Goal: Communication & Community: Participate in discussion

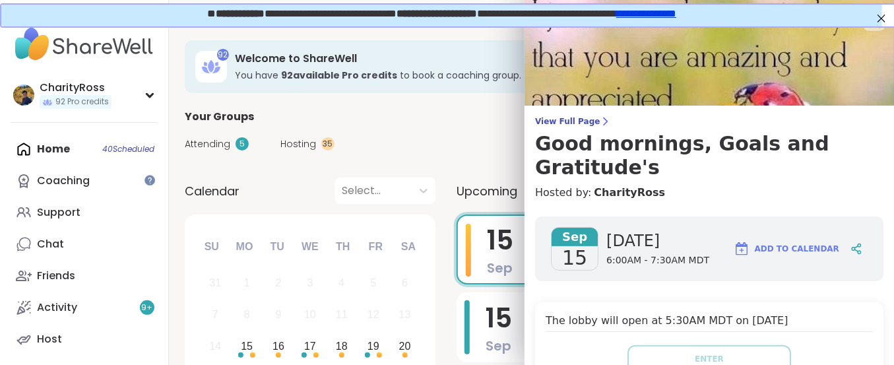
click at [863, 30] on div at bounding box center [874, 20] width 22 height 22
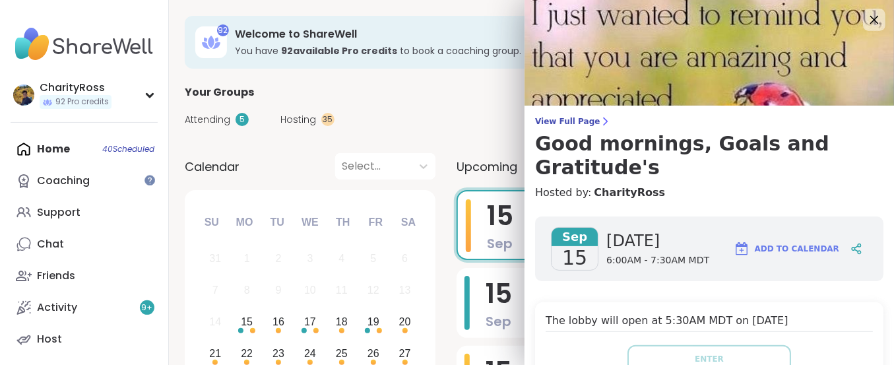
click at [865, 25] on icon at bounding box center [873, 19] width 16 height 16
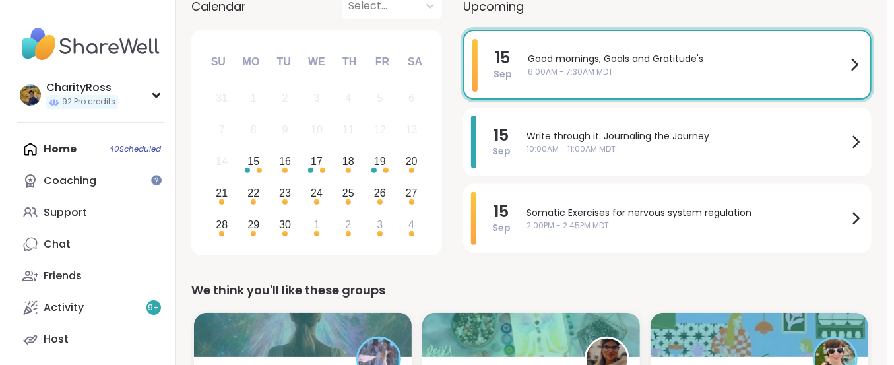
scroll to position [175, 0]
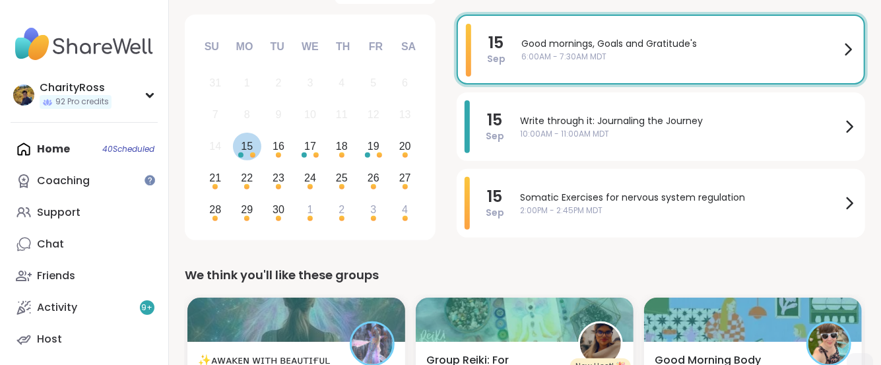
click at [253, 146] on div "15" at bounding box center [247, 147] width 28 height 28
click at [519, 212] on div "15 Sep Somatic Exercises for nervous system regulation 2:00PM - 2:45PM MDT" at bounding box center [660, 203] width 408 height 69
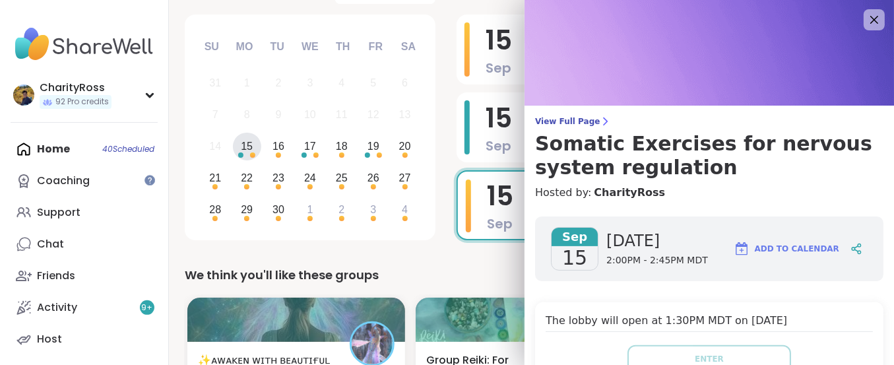
drag, startPoint x: 569, startPoint y: 283, endPoint x: 584, endPoint y: 294, distance: 17.9
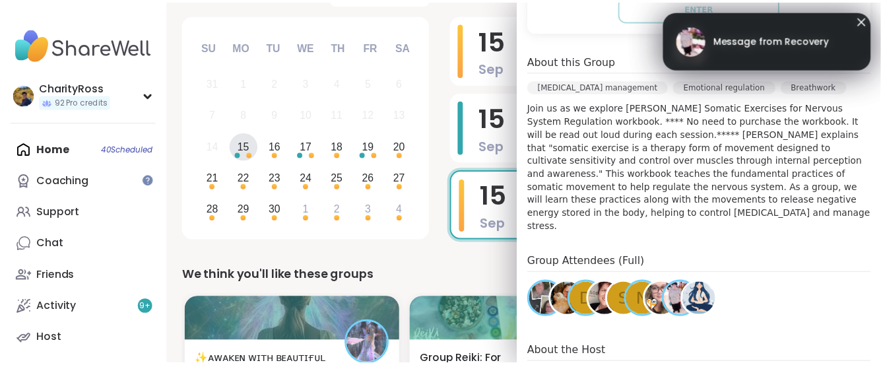
scroll to position [439, 0]
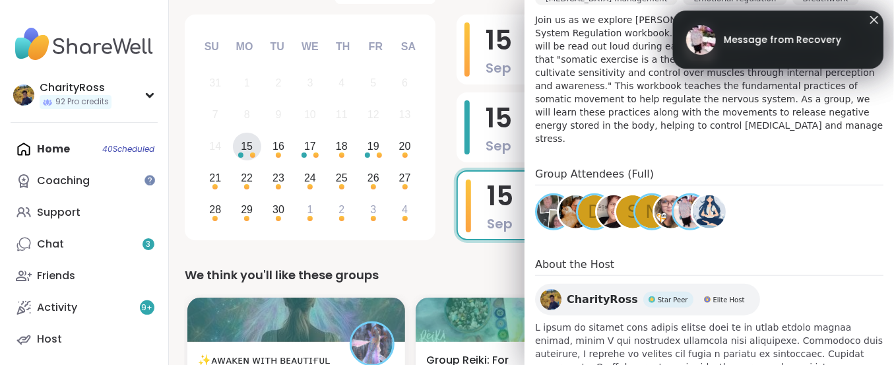
click at [819, 47] on link "Message from Recovery" at bounding box center [778, 39] width 184 height 42
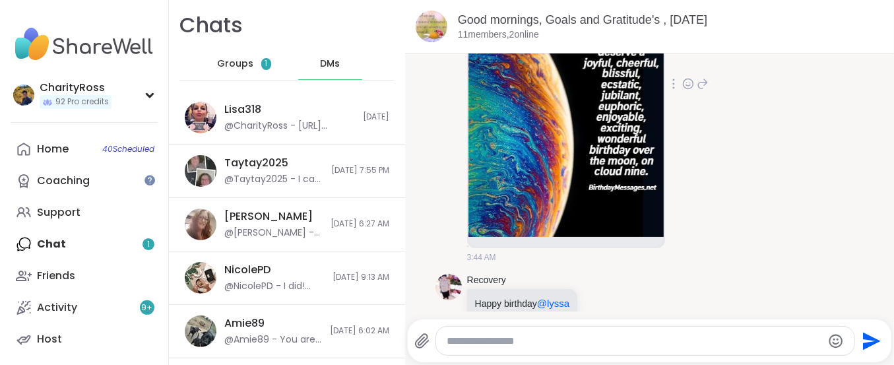
scroll to position [742, 0]
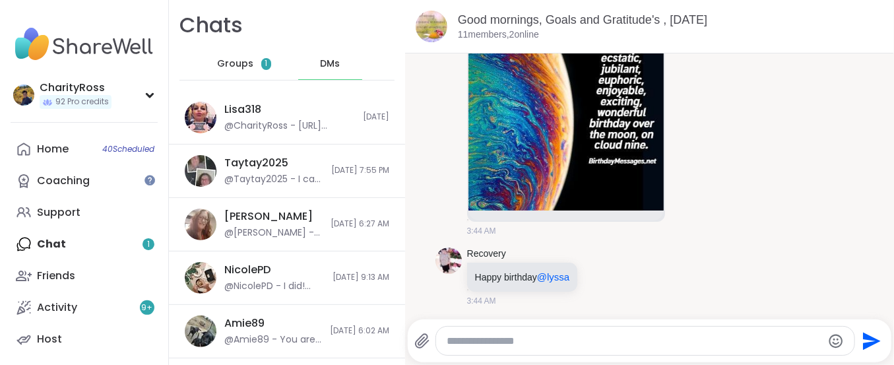
click at [458, 343] on textarea "Type your message" at bounding box center [634, 340] width 375 height 13
click at [142, 246] on div "Home 40 Scheduled Coaching Support Chat 1 Friends Activity 9 + Host" at bounding box center [84, 244] width 147 height 222
click at [233, 57] on span "Groups" at bounding box center [235, 63] width 36 height 13
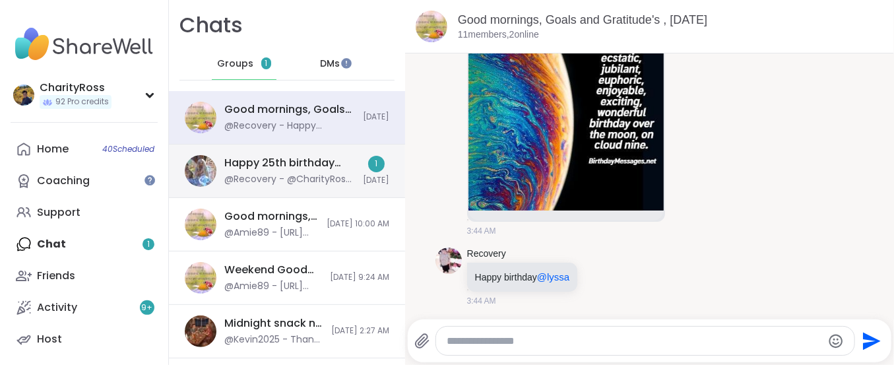
click at [237, 168] on div "Happy 25th birthday Lyssa 🎂 , Sep 15" at bounding box center [289, 163] width 131 height 15
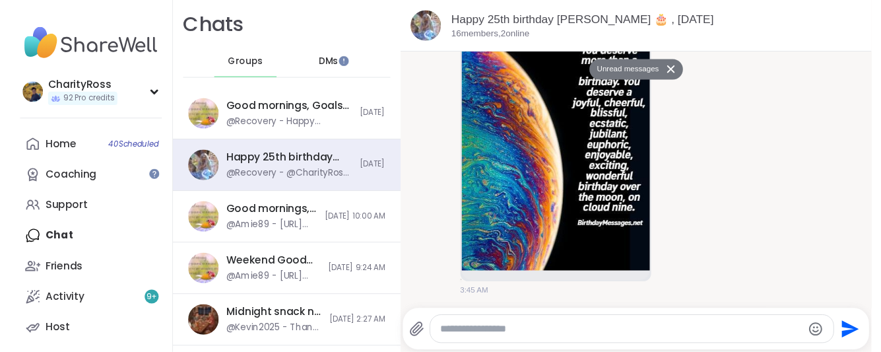
scroll to position [193, 0]
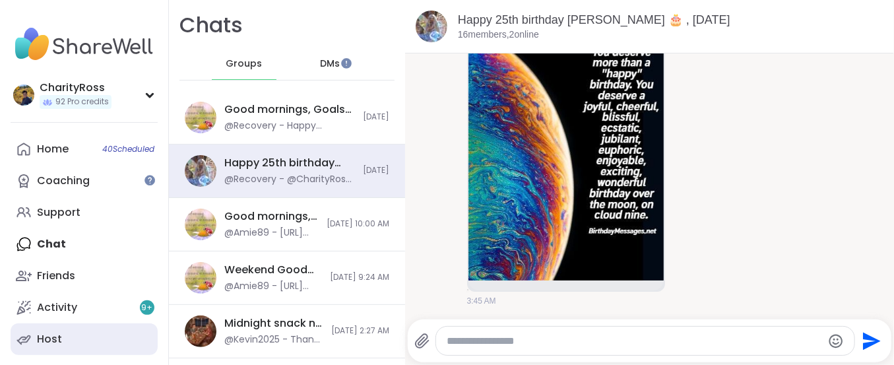
click at [119, 336] on link "Host" at bounding box center [84, 339] width 147 height 32
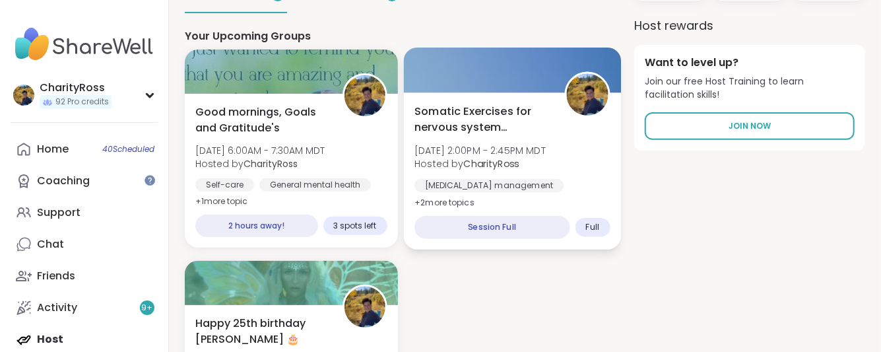
scroll to position [439, 0]
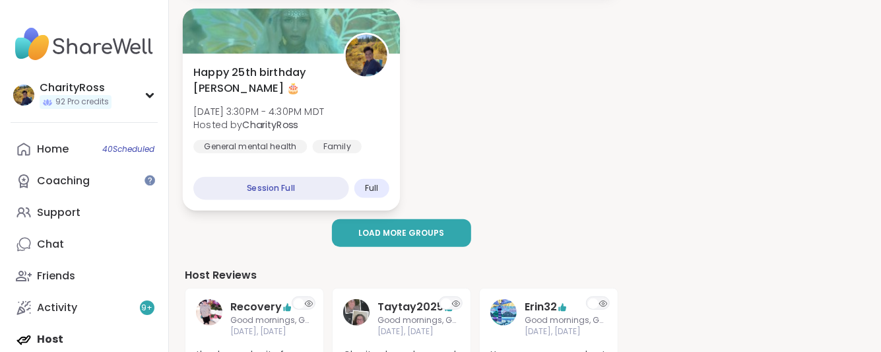
click at [360, 130] on div "Happy 25th birthday Lyssa 🎂 Mon, Sep 15 | 3:30PM - 4:30PM MDT Hosted by Charity…" at bounding box center [290, 108] width 195 height 89
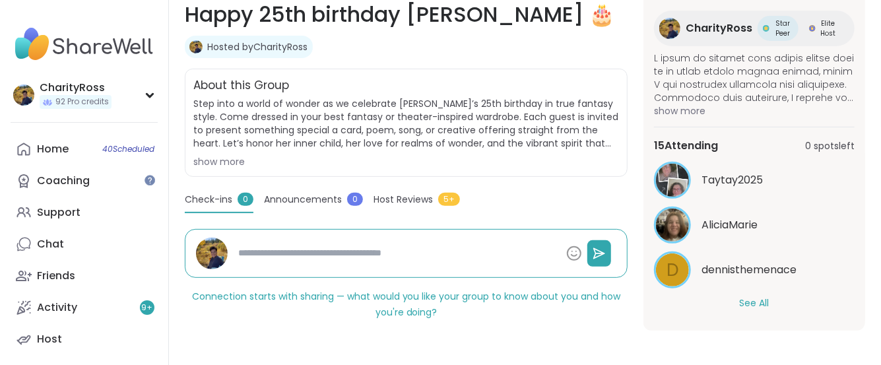
click at [752, 300] on button "See All" at bounding box center [754, 303] width 30 height 14
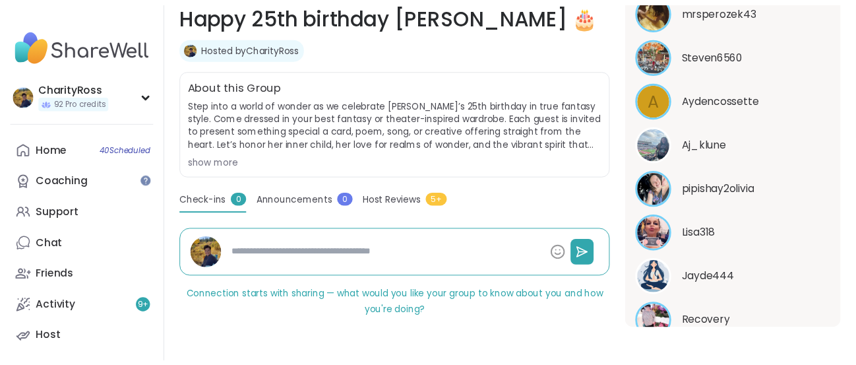
scroll to position [726, 0]
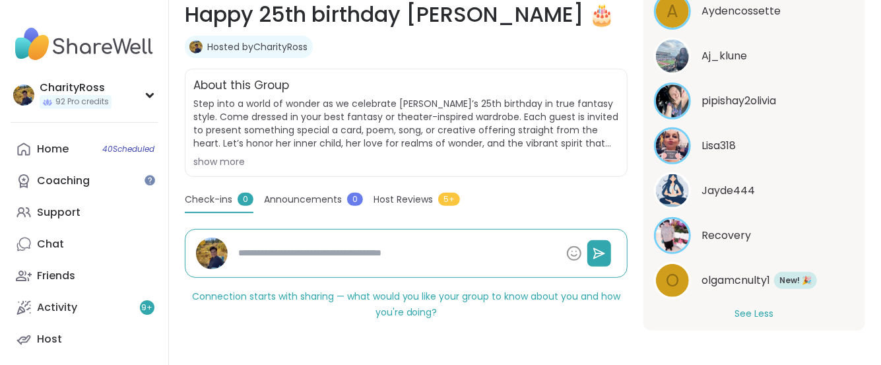
click at [743, 280] on span "olgamcnulty1" at bounding box center [735, 280] width 69 height 16
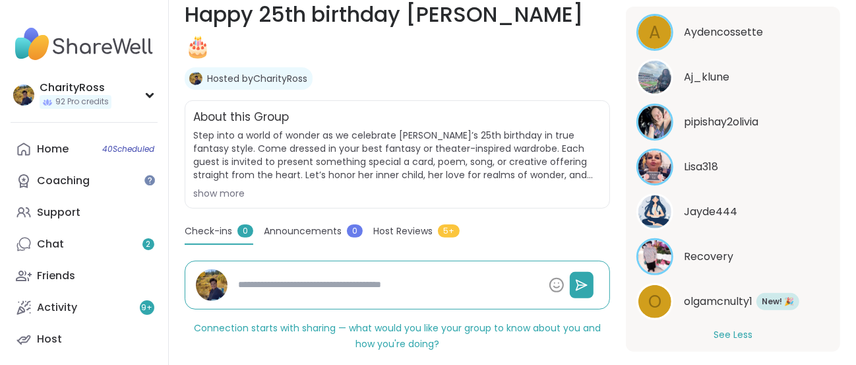
type textarea "*"
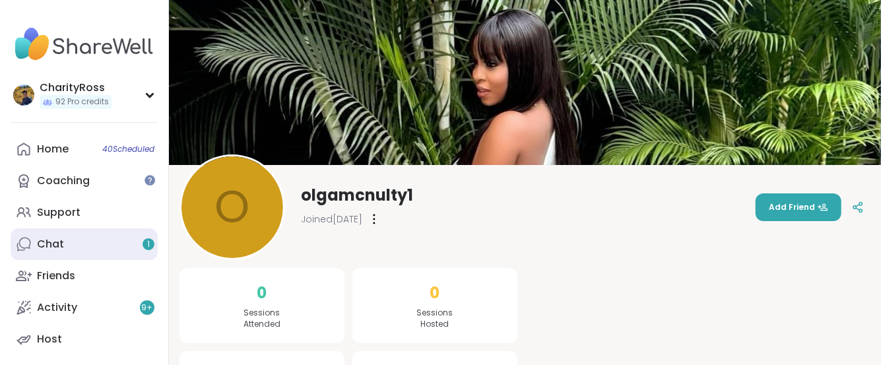
click at [82, 239] on link "Chat 1" at bounding box center [84, 244] width 147 height 32
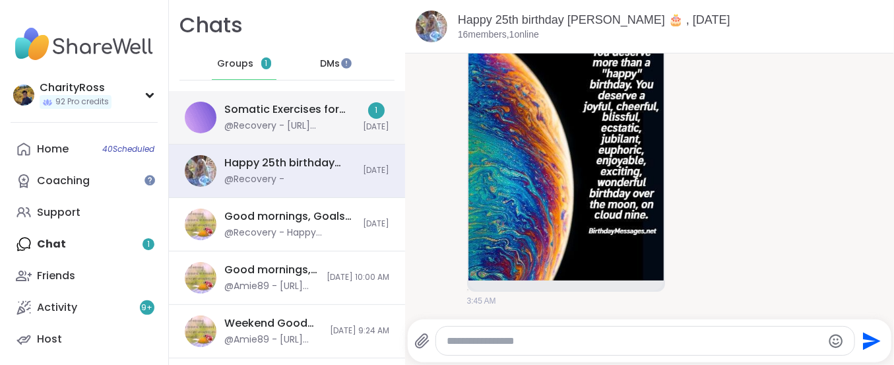
click at [246, 115] on div "Somatic Exercises for nervous system regulation, Sep 15" at bounding box center [289, 109] width 131 height 15
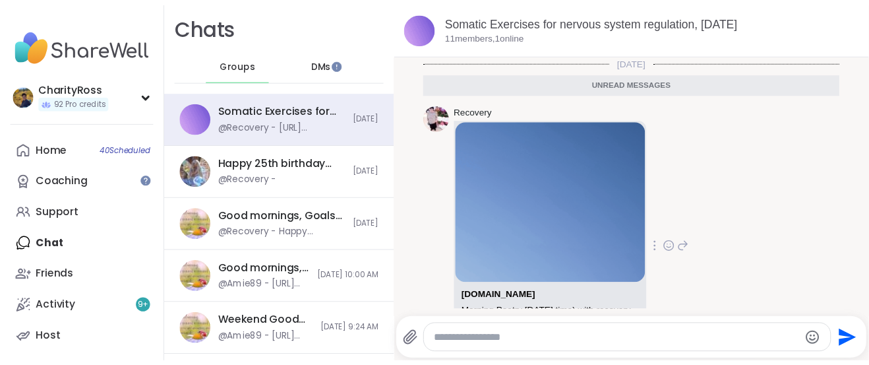
scroll to position [88, 0]
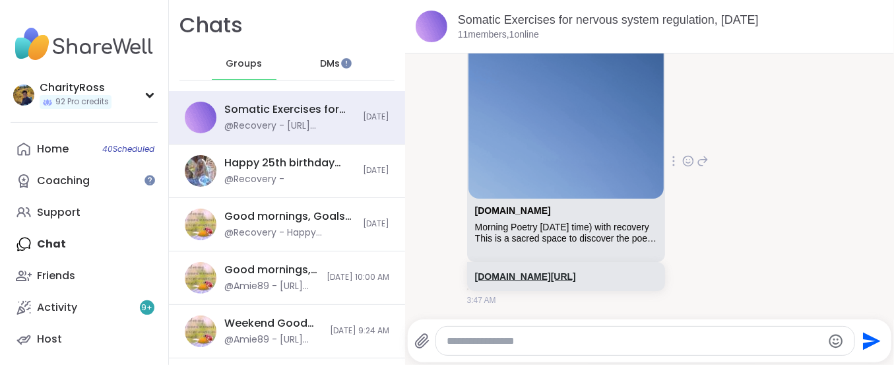
click at [489, 282] on link "sharewellnow.com/session/e70a2230-0204-4e5e-b556-887103a6417b" at bounding box center [525, 276] width 101 height 11
